Goal: Entertainment & Leisure: Consume media (video, audio)

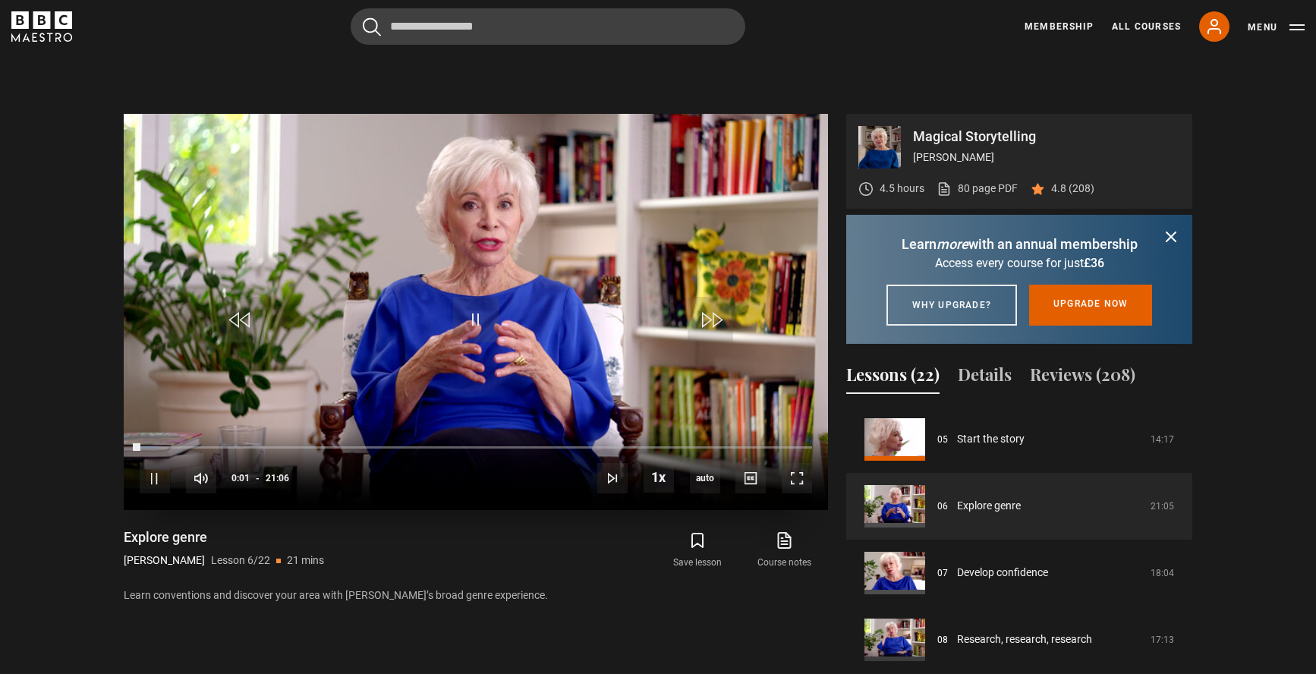
scroll to position [701, 0]
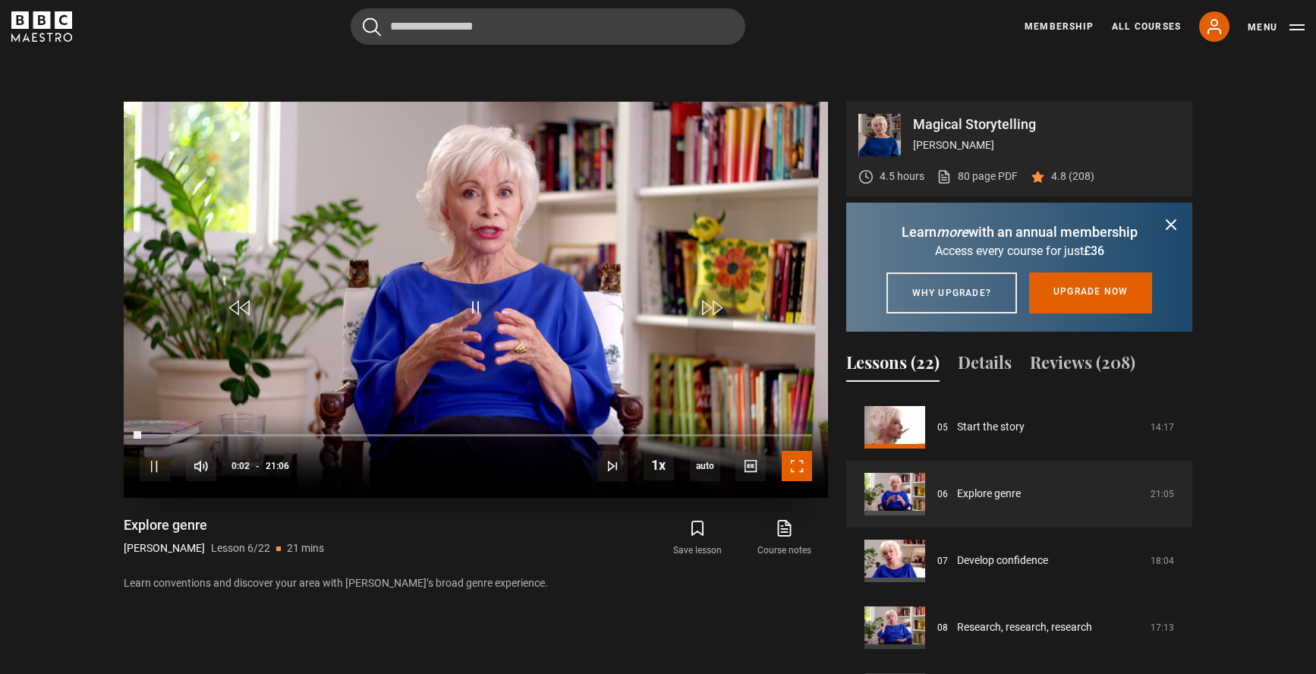
click at [792, 468] on span "Video Player" at bounding box center [797, 466] width 30 height 30
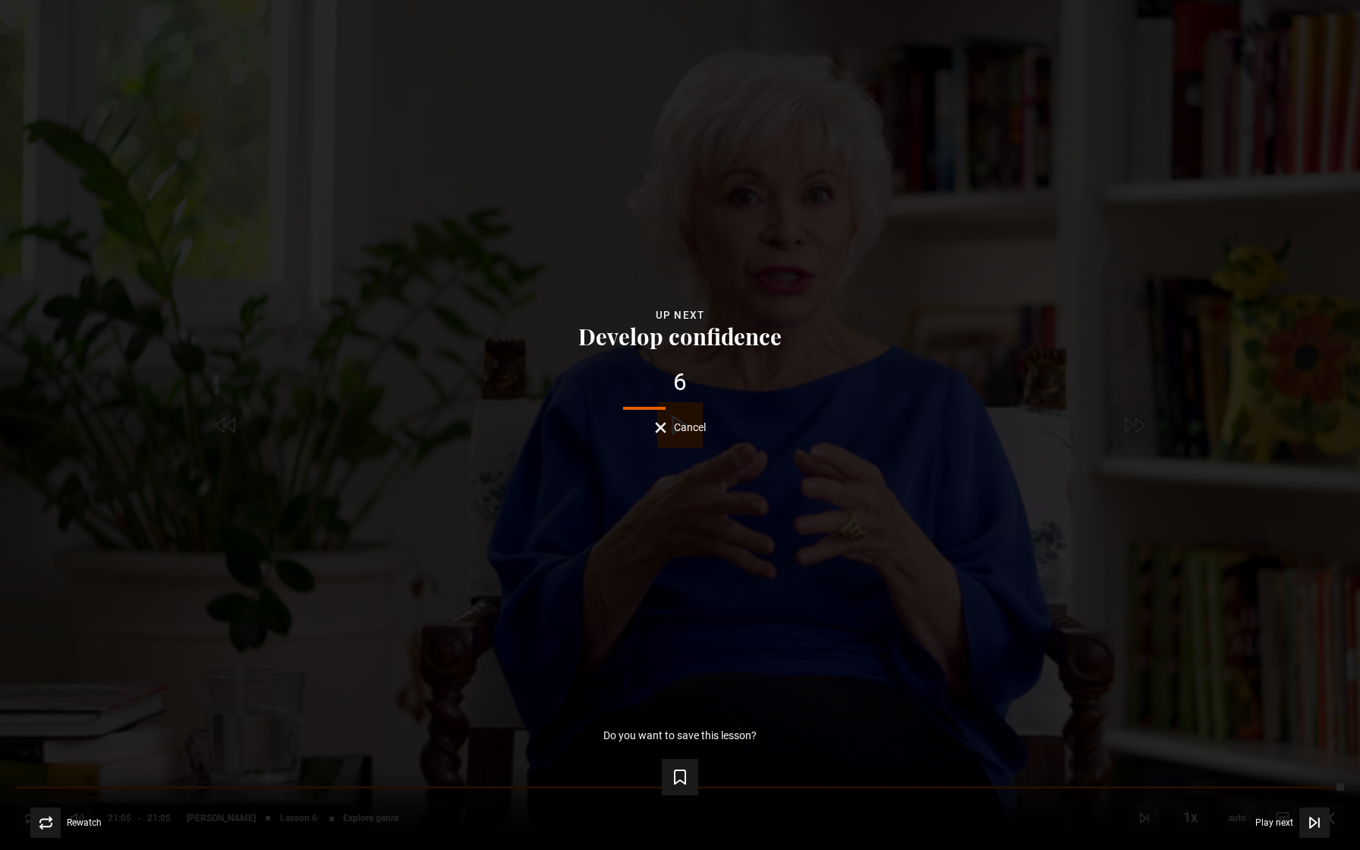
click at [686, 430] on span "Cancel" at bounding box center [690, 427] width 32 height 11
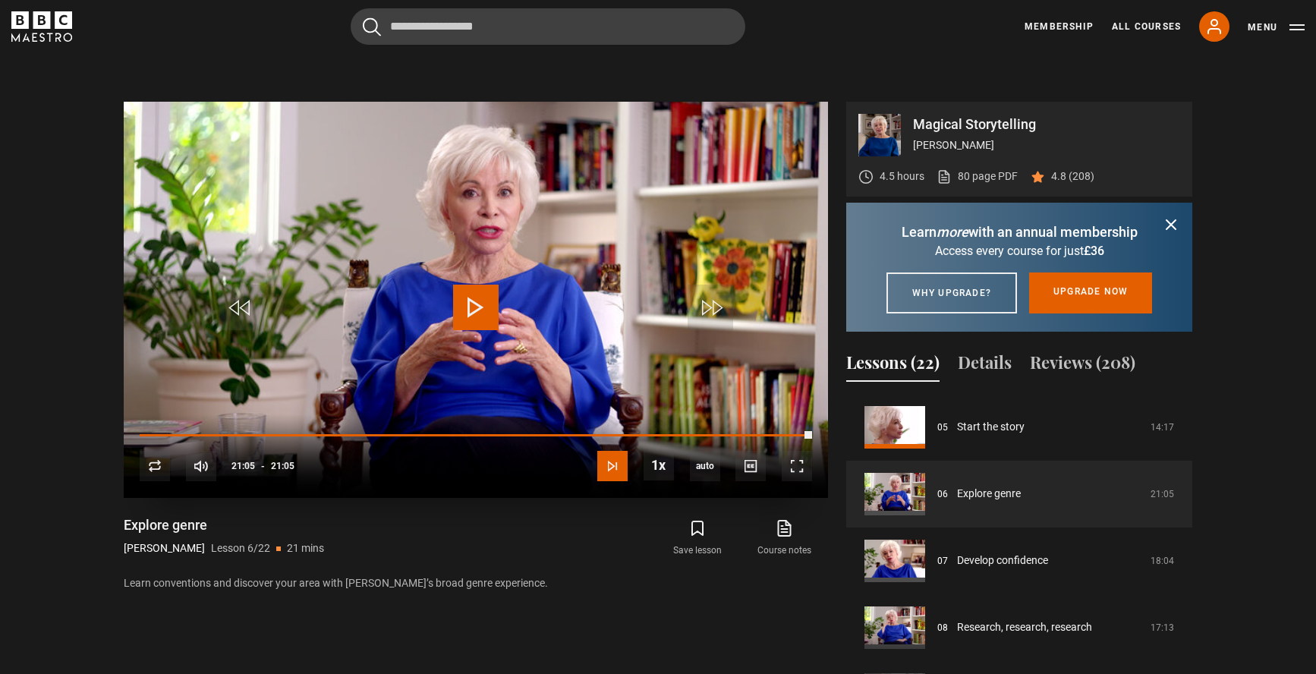
click at [613, 468] on span "Video Player" at bounding box center [612, 466] width 30 height 30
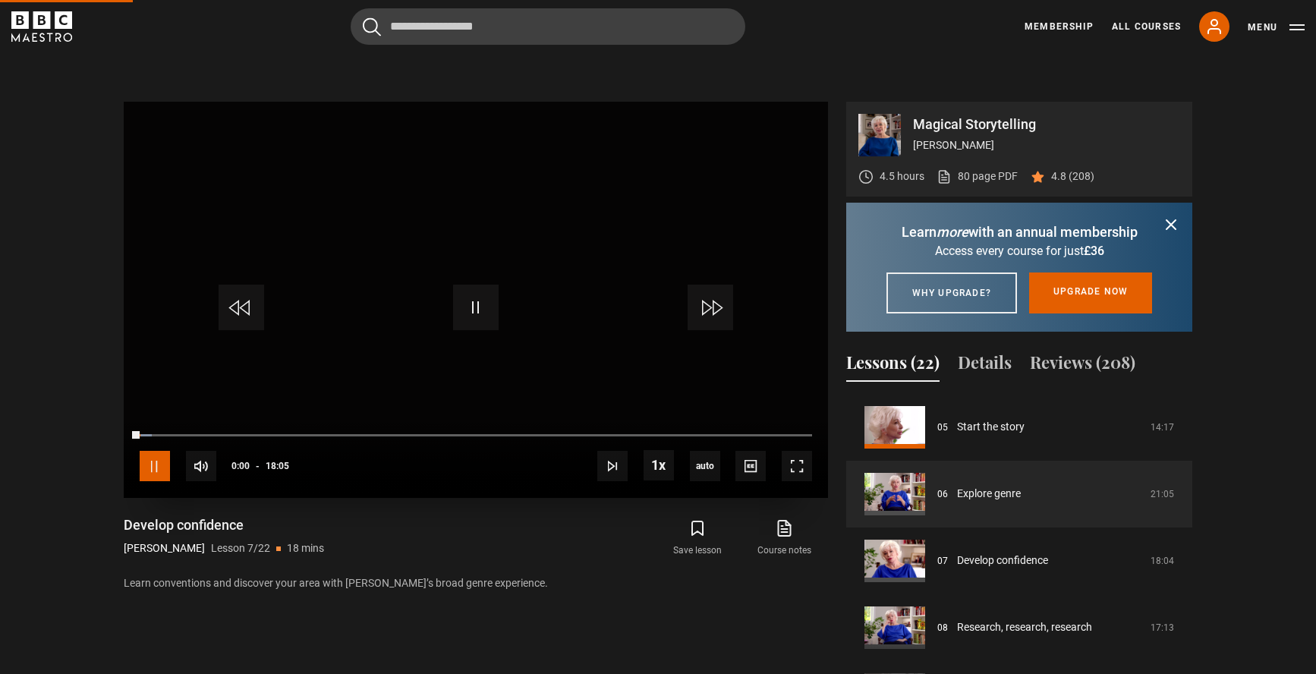
click at [161, 461] on span "Video Player" at bounding box center [155, 466] width 30 height 30
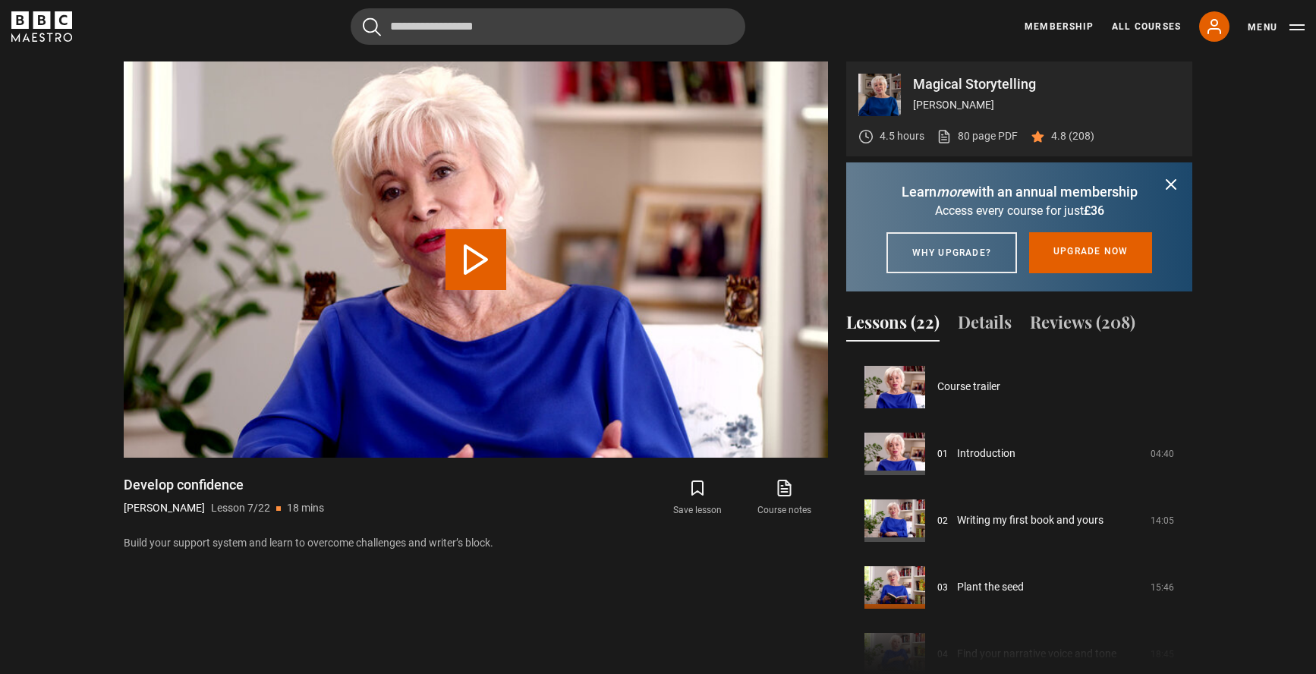
scroll to position [401, 0]
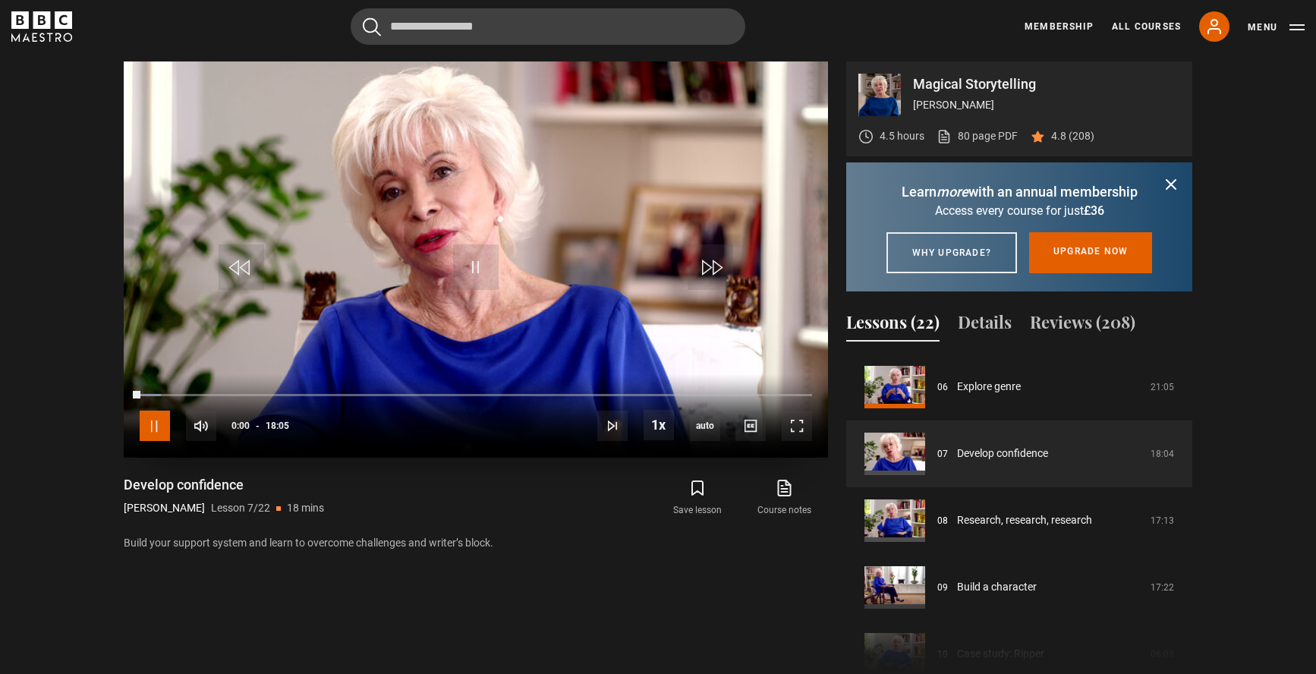
click at [156, 423] on span "Video Player" at bounding box center [155, 426] width 30 height 30
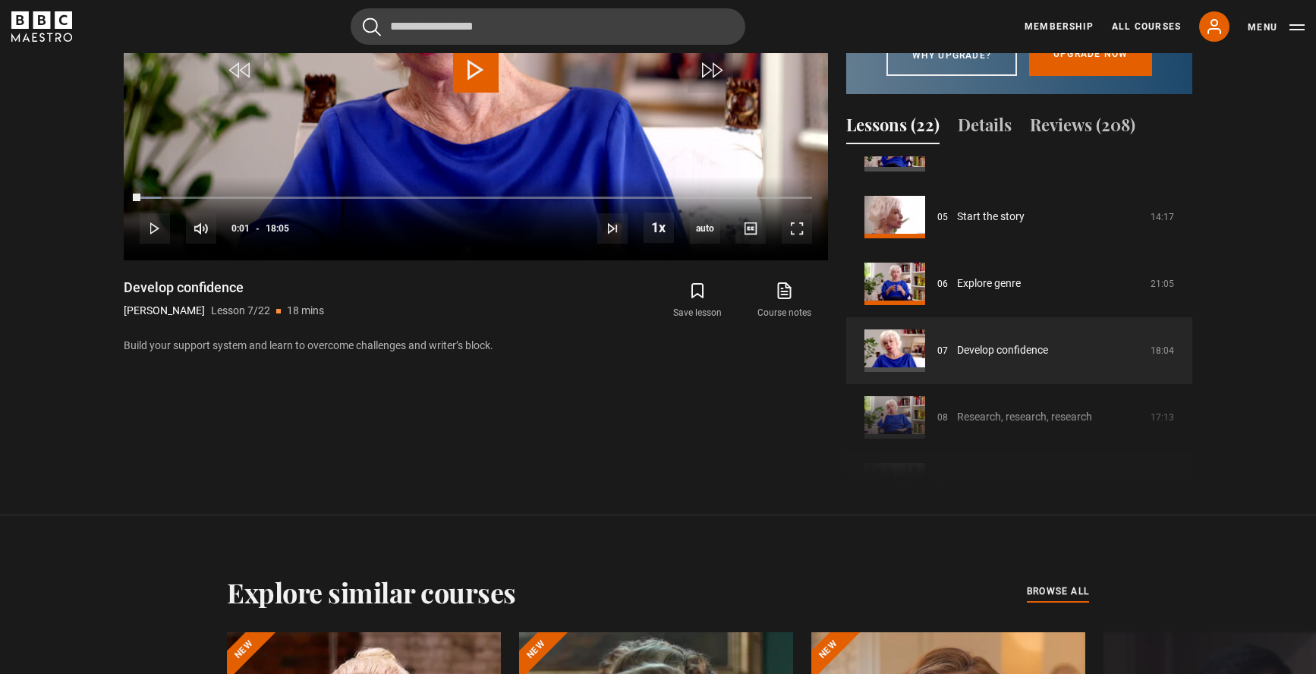
scroll to position [301, 0]
